Goal: Task Accomplishment & Management: Manage account settings

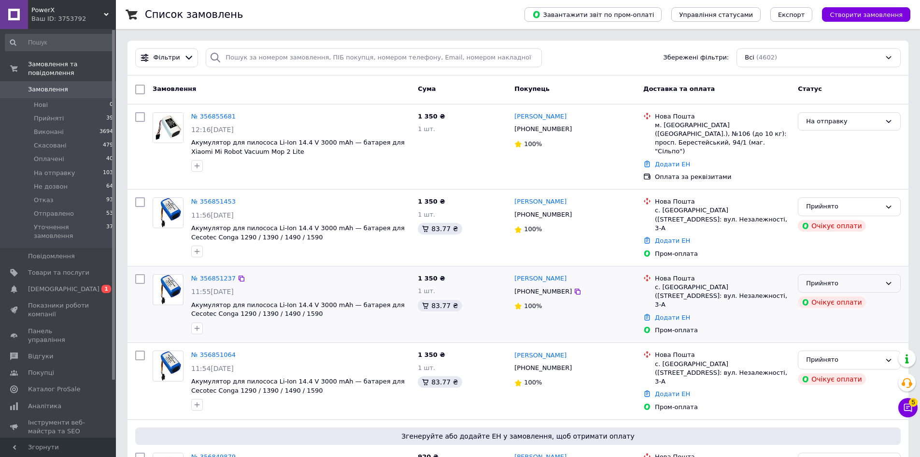
click at [849, 278] on div "Прийнято" at bounding box center [843, 283] width 75 height 10
click at [838, 312] on li "Скасовано" at bounding box center [850, 321] width 102 height 18
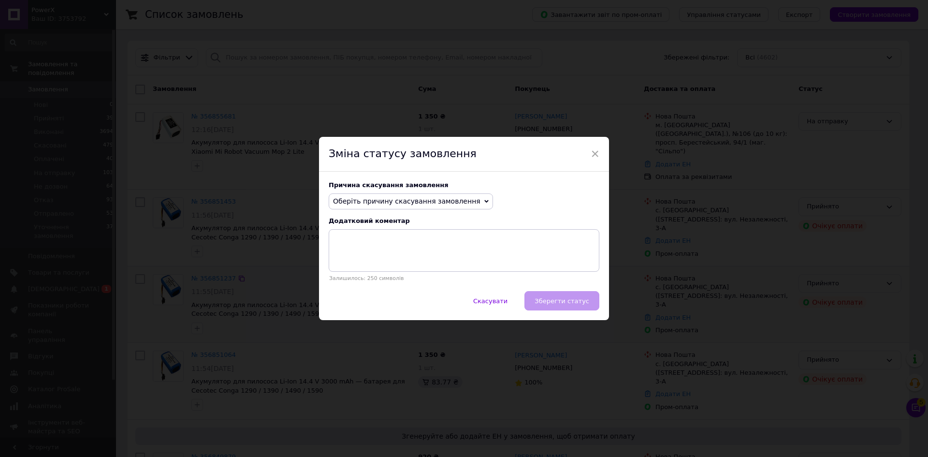
click at [425, 201] on span "Оберіть причину скасування замовлення" at bounding box center [406, 201] width 147 height 8
click at [384, 276] on li "Замовлення-дублікат" at bounding box center [410, 275] width 163 height 14
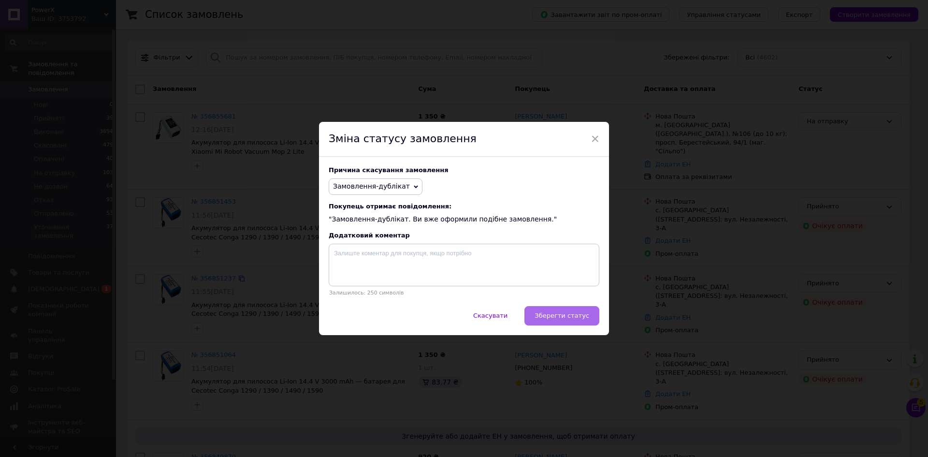
click at [570, 313] on span "Зберегти статус" at bounding box center [561, 315] width 55 height 7
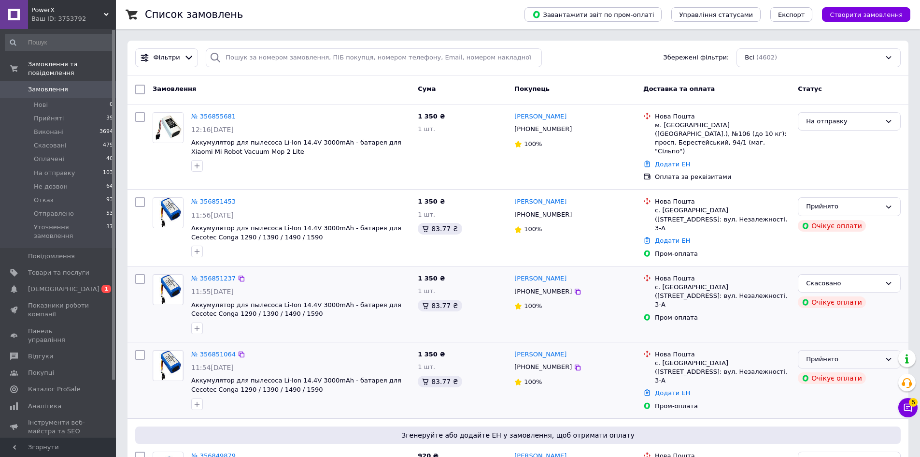
click at [843, 354] on div "Прийнято" at bounding box center [843, 359] width 75 height 10
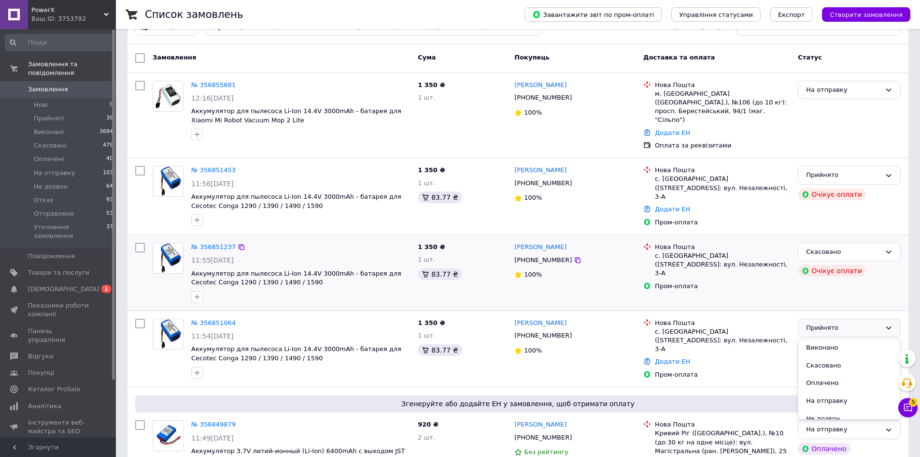
scroll to position [48, 0]
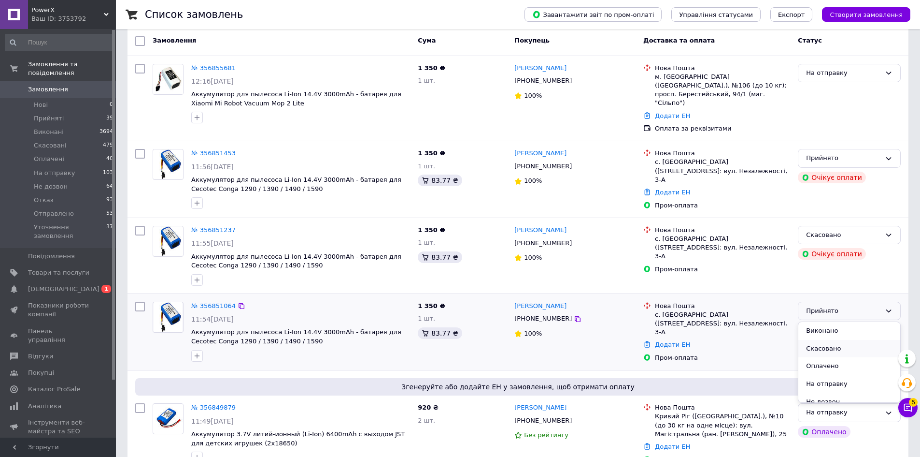
click at [838, 340] on li "Скасовано" at bounding box center [850, 349] width 102 height 18
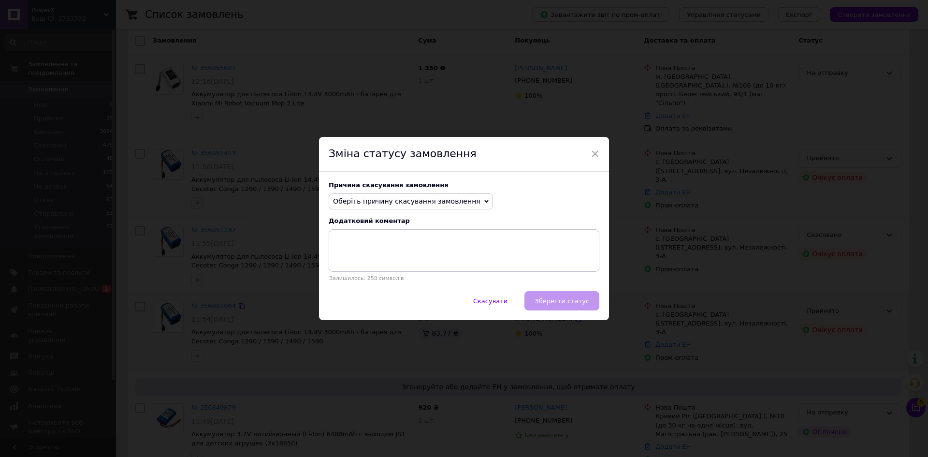
click at [415, 201] on span "Оберіть причину скасування замовлення" at bounding box center [406, 201] width 147 height 8
click at [391, 273] on li "Замовлення-дублікат" at bounding box center [410, 275] width 163 height 14
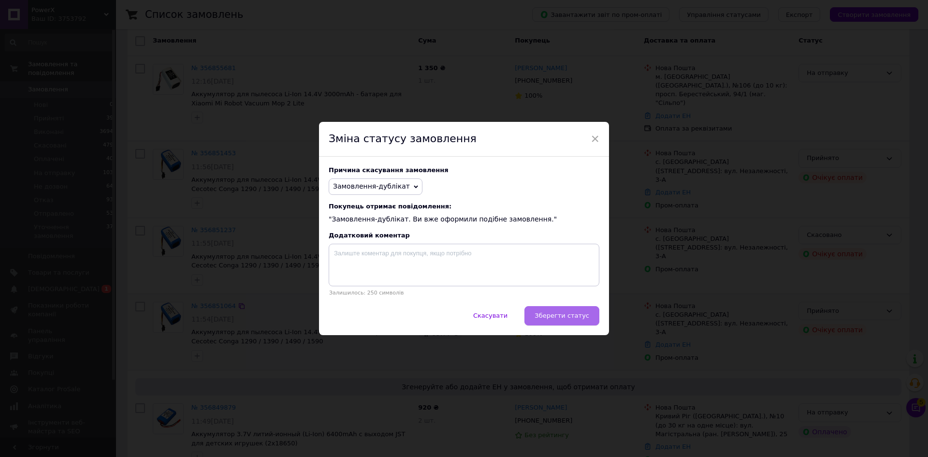
click at [569, 317] on span "Зберегти статус" at bounding box center [561, 315] width 55 height 7
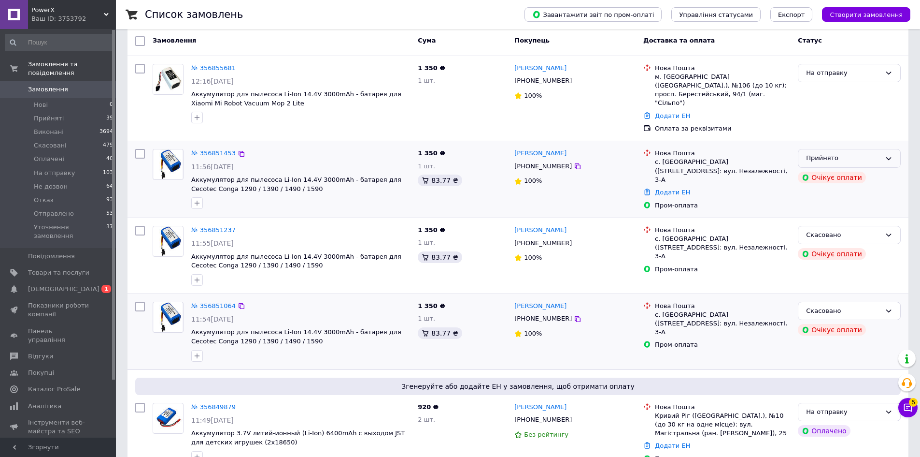
click at [860, 153] on div "Прийнято" at bounding box center [843, 158] width 75 height 10
click at [848, 224] on li "На отправку" at bounding box center [850, 232] width 102 height 18
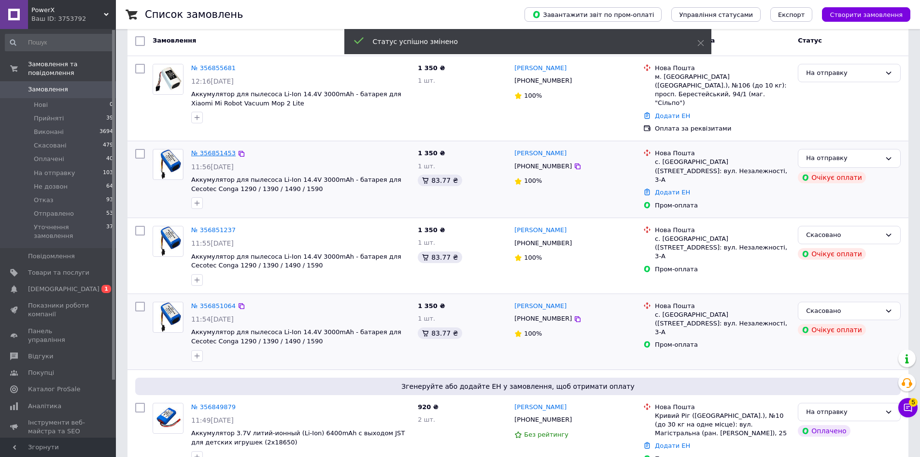
click at [219, 149] on link "№ 356851453" at bounding box center [213, 152] width 44 height 7
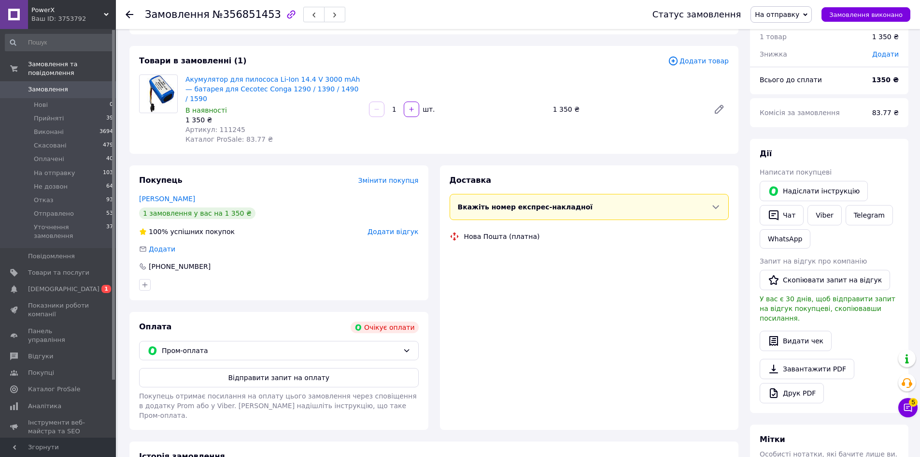
scroll to position [145, 0]
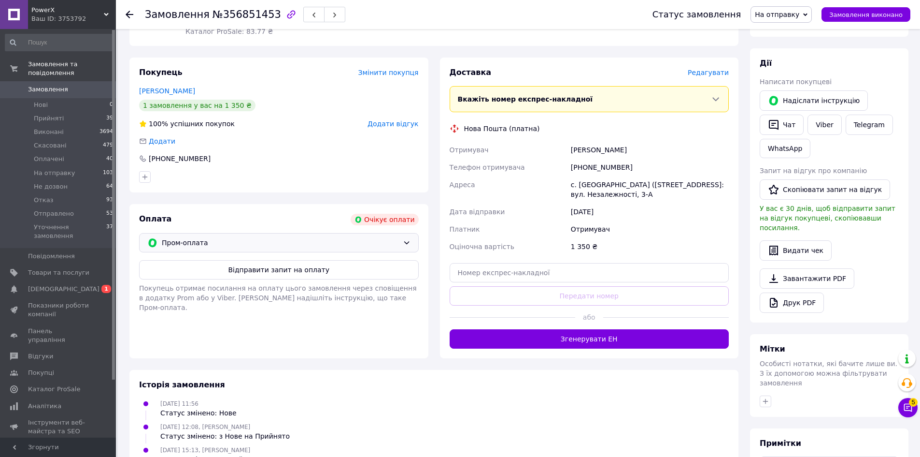
click at [224, 237] on span "Пром-оплата" at bounding box center [280, 242] width 237 height 11
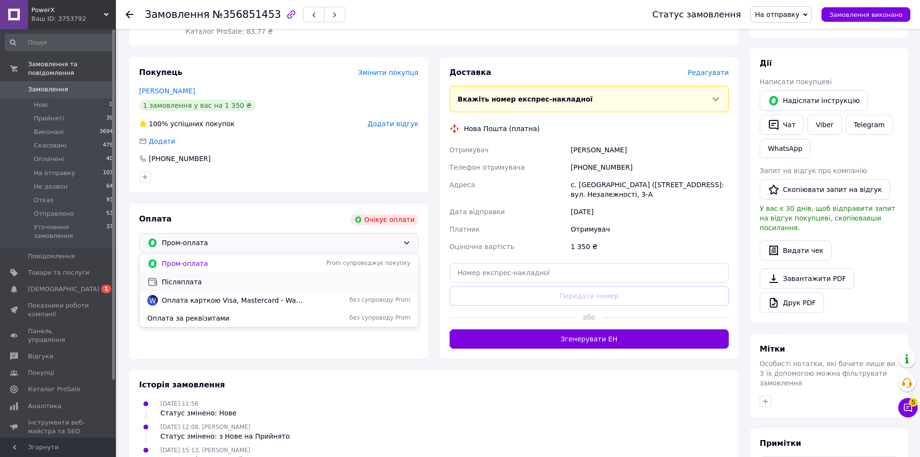
click at [220, 277] on span "Післяплата" at bounding box center [286, 282] width 249 height 10
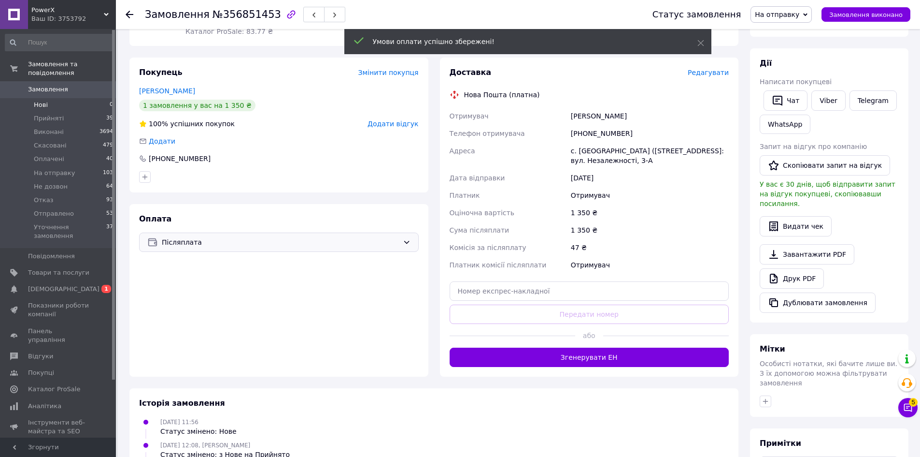
click at [41, 101] on span "Нові" at bounding box center [41, 105] width 14 height 9
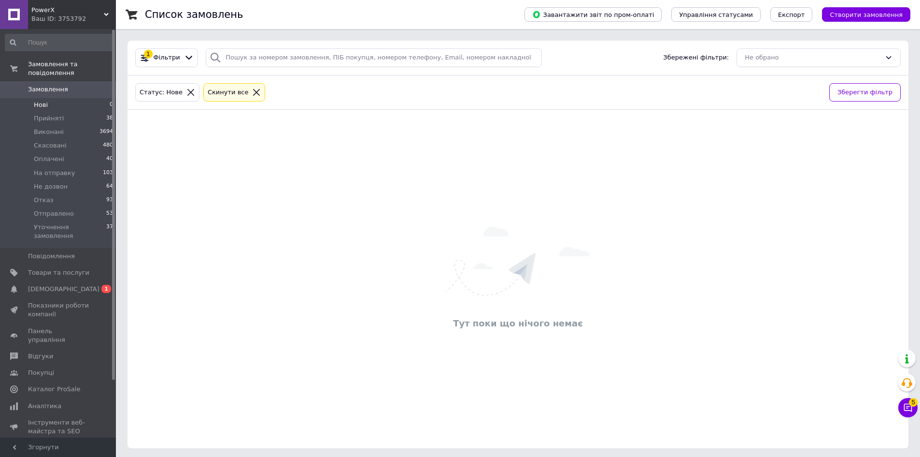
click at [252, 89] on icon at bounding box center [256, 92] width 9 height 9
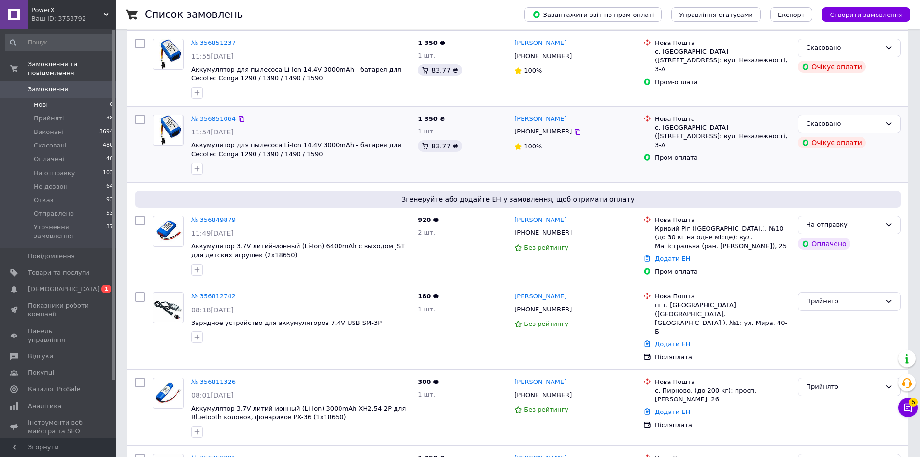
scroll to position [242, 0]
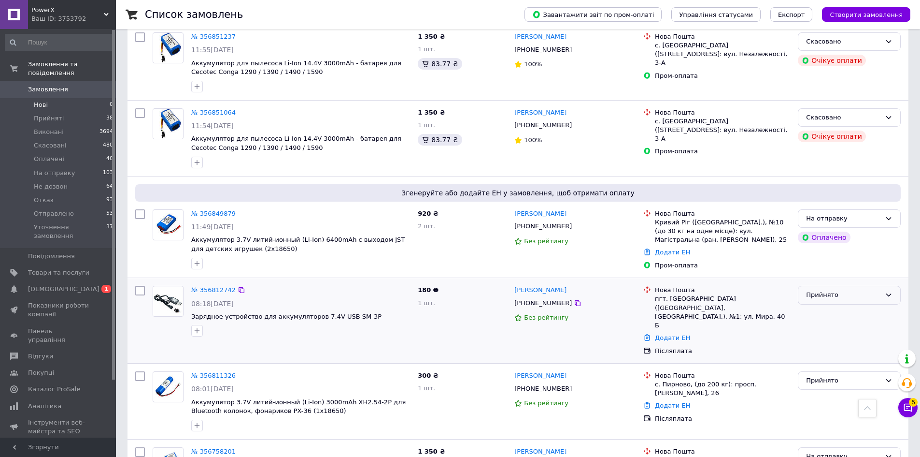
click at [857, 290] on div "Прийнято" at bounding box center [843, 295] width 75 height 10
click at [851, 329] on li "Не дозвон" at bounding box center [850, 338] width 102 height 18
click at [907, 403] on icon at bounding box center [909, 407] width 8 height 8
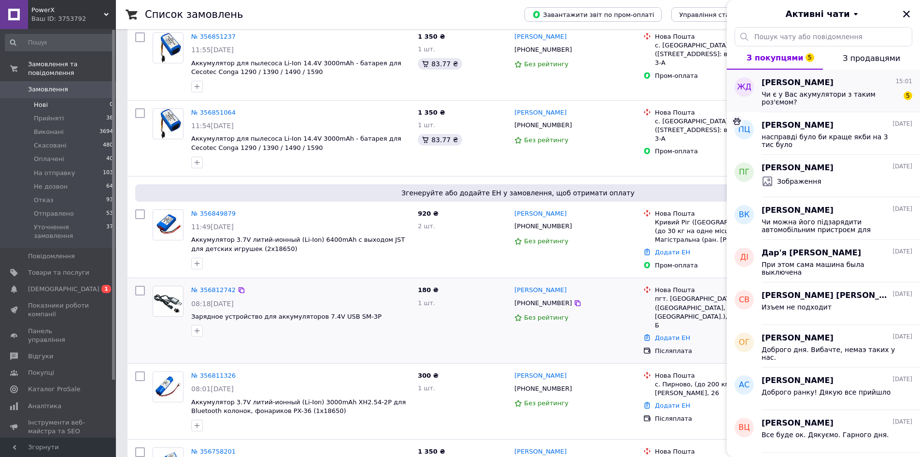
click at [841, 91] on span "Чи є у Вас акумулятори з таким роз'ємом?" at bounding box center [830, 97] width 137 height 15
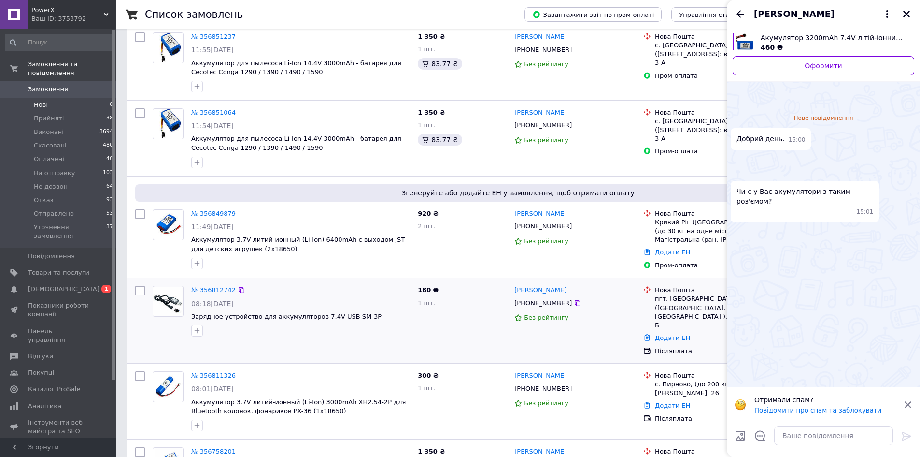
scroll to position [101, 0]
click at [739, 176] on img at bounding box center [735, 173] width 8 height 8
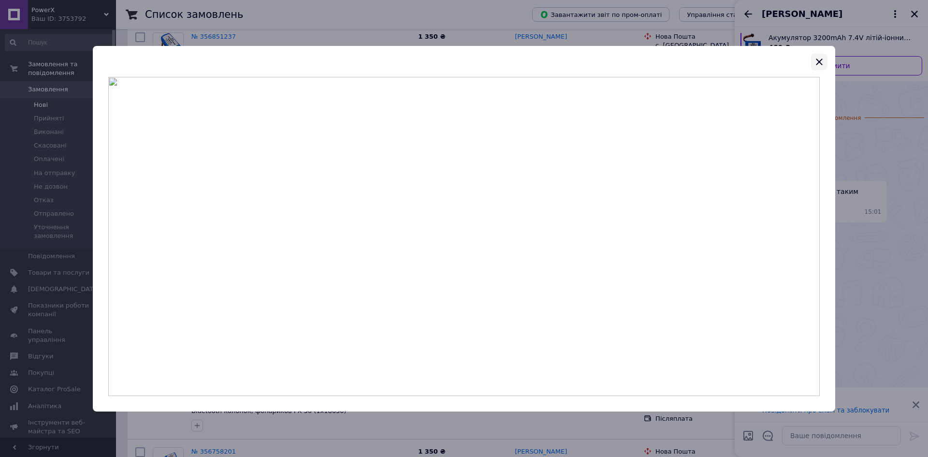
click at [821, 64] on icon "button" at bounding box center [819, 61] width 6 height 6
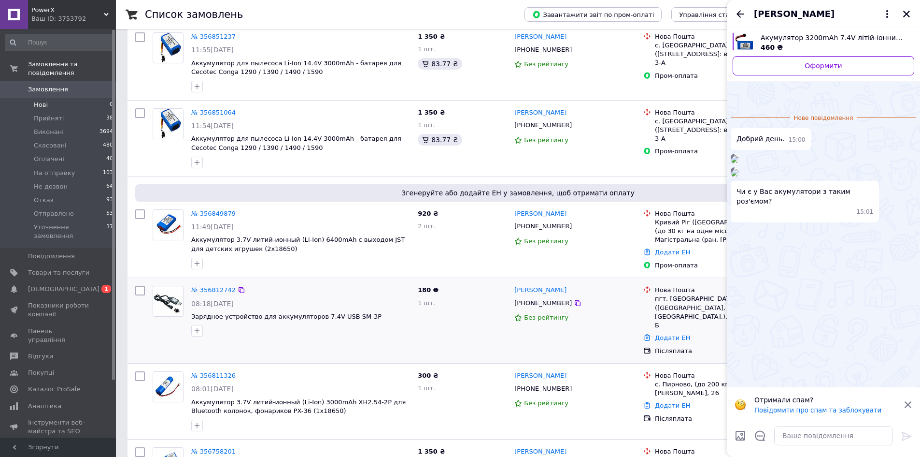
click at [739, 155] on img at bounding box center [735, 159] width 8 height 8
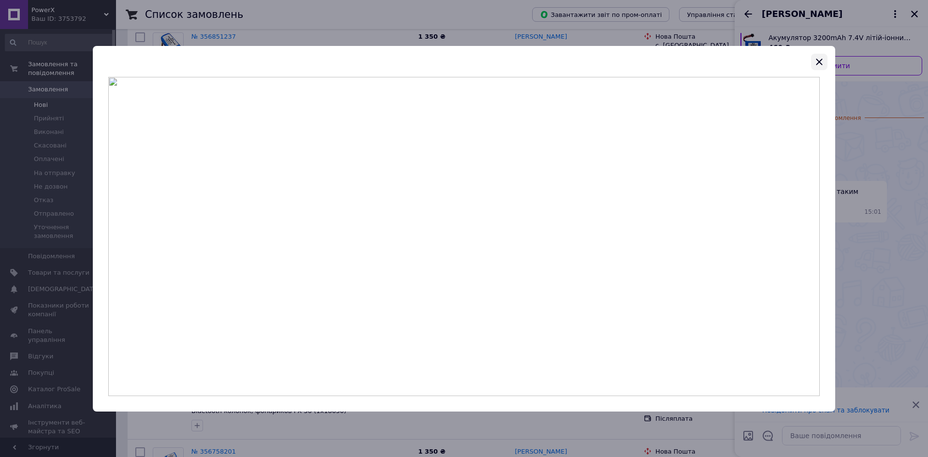
click at [823, 58] on icon "button" at bounding box center [819, 62] width 12 height 12
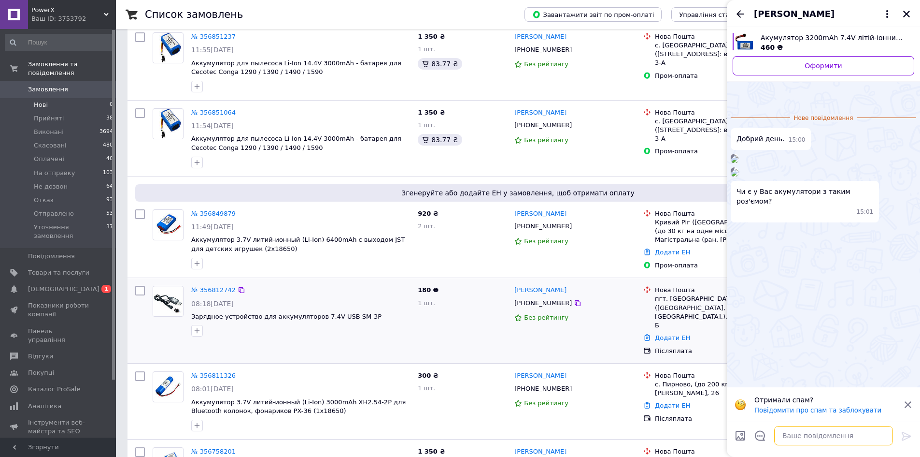
click at [808, 431] on textarea at bounding box center [834, 435] width 119 height 19
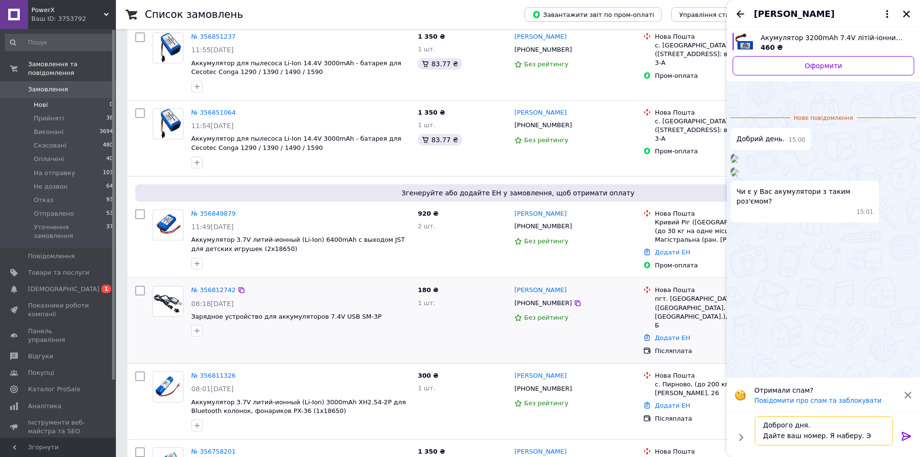
type textarea "Доброго дня. Дайте ваш номер. Я наберу. Э питання."
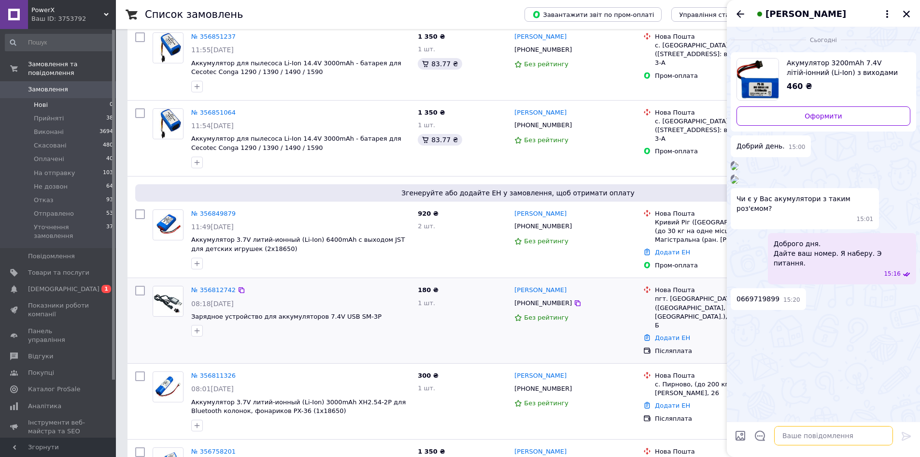
scroll to position [0, 0]
click at [739, 170] on img at bounding box center [735, 166] width 8 height 8
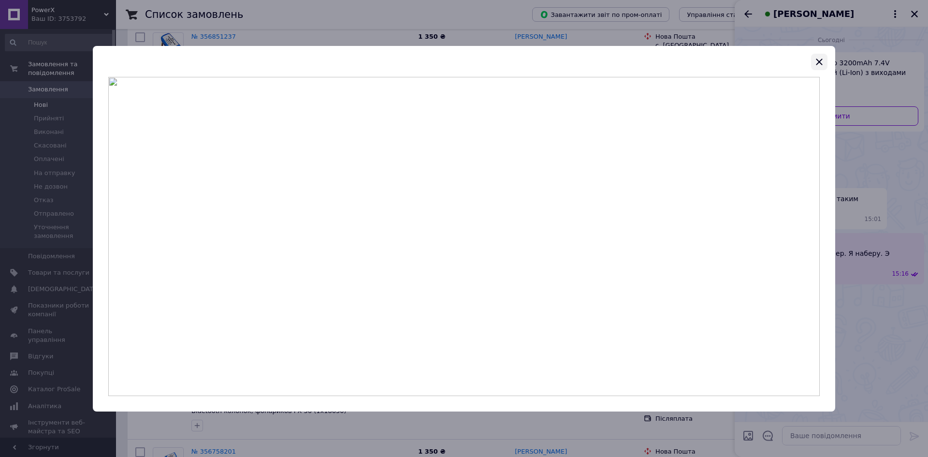
click at [821, 62] on icon "button" at bounding box center [819, 62] width 12 height 12
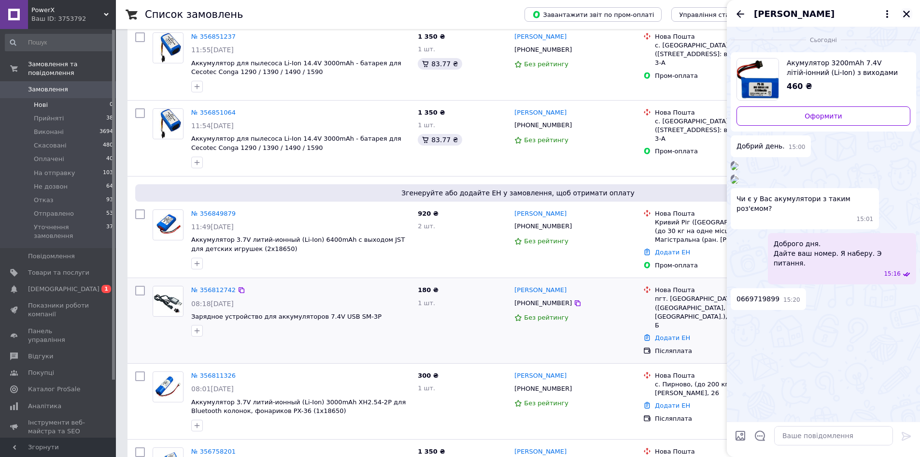
click at [910, 12] on icon "Закрити" at bounding box center [907, 14] width 7 height 7
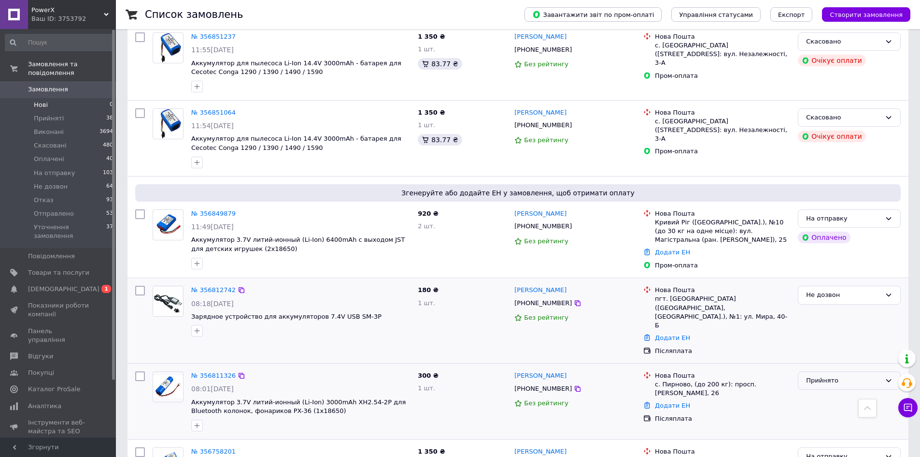
click at [828, 375] on div "Прийнято" at bounding box center [843, 380] width 75 height 10
click at [826, 445] on li "На отправку" at bounding box center [850, 454] width 102 height 18
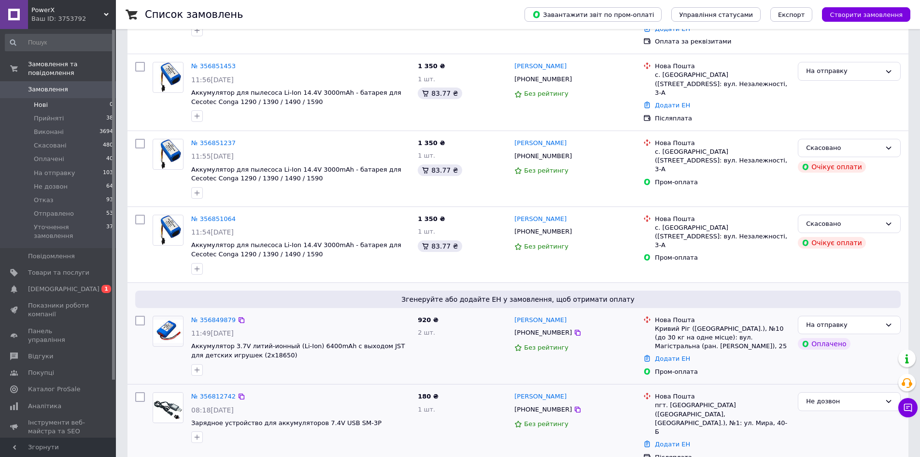
scroll to position [193, 0]
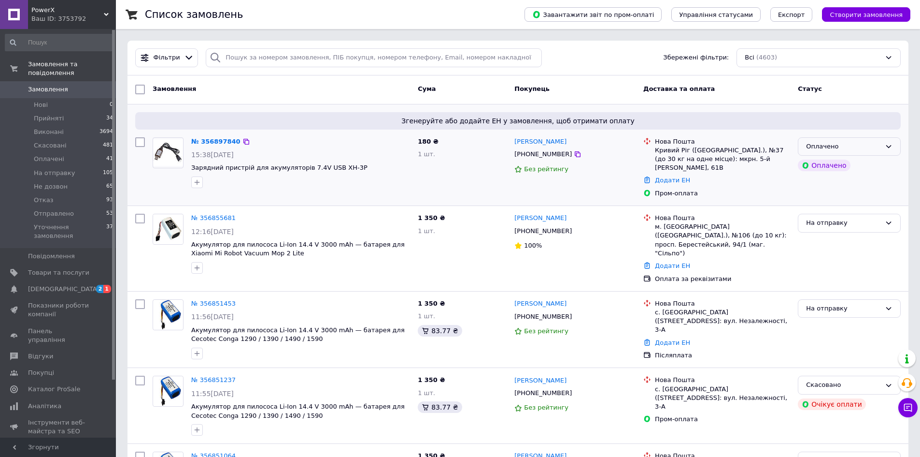
click at [873, 152] on div "Оплачено" at bounding box center [849, 146] width 103 height 19
click at [859, 165] on li "Прийнято" at bounding box center [850, 167] width 102 height 18
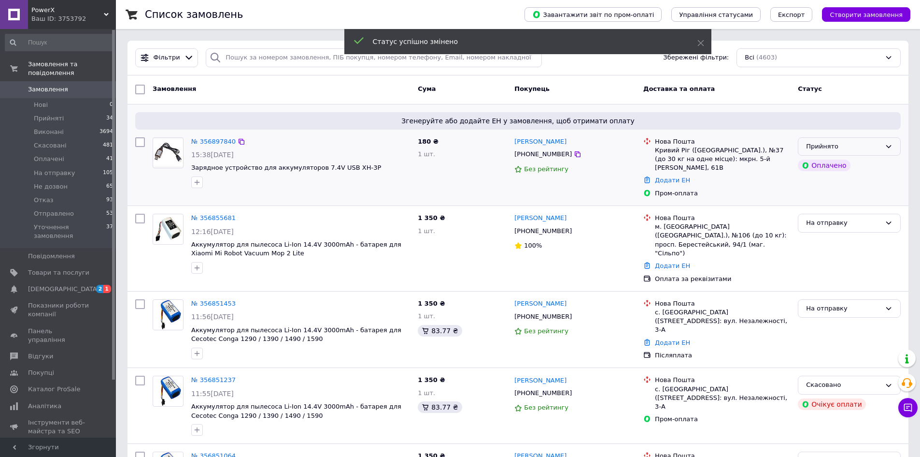
click at [858, 147] on div "Прийнято" at bounding box center [843, 147] width 75 height 10
click at [848, 219] on li "На отправку" at bounding box center [850, 220] width 102 height 18
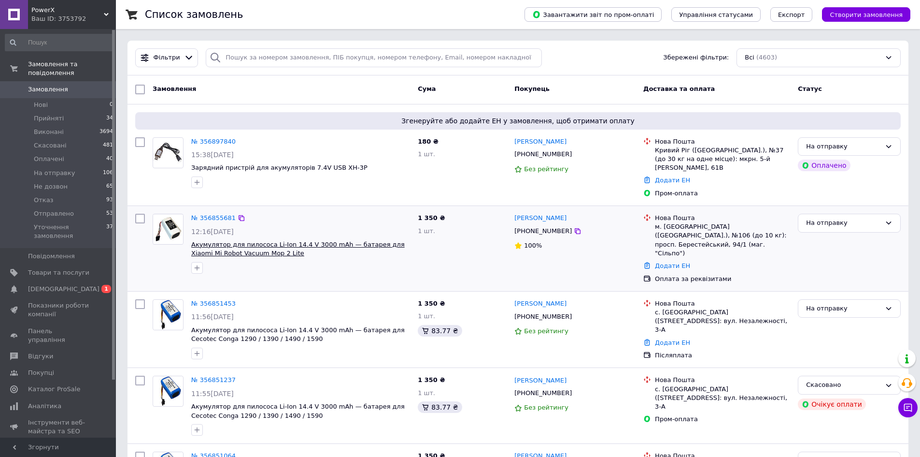
click at [225, 241] on span "Акумулятор для пилососа Li-Ion 14.4 V 3000 mAh — батарея для Xiaomi Mi Robot Va…" at bounding box center [298, 249] width 214 height 16
click at [54, 268] on span "Товари та послуги" at bounding box center [58, 272] width 61 height 9
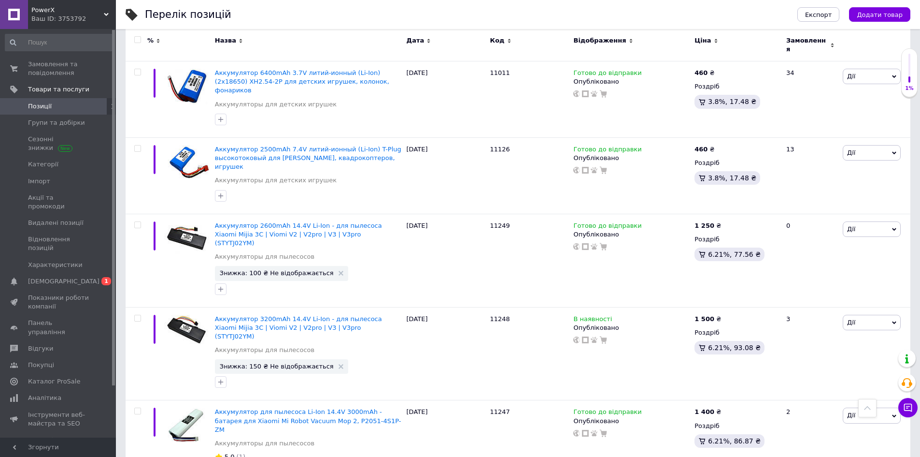
scroll to position [1269, 0]
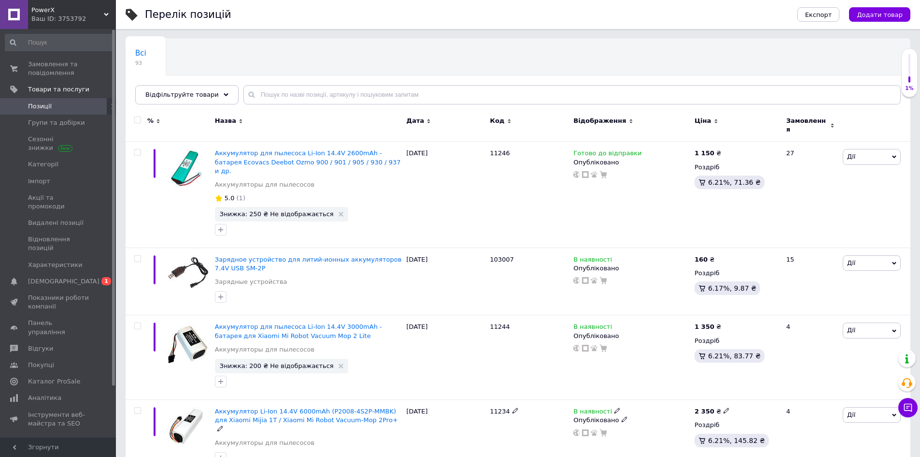
scroll to position [61, 0]
